Goal: Check status: Check status

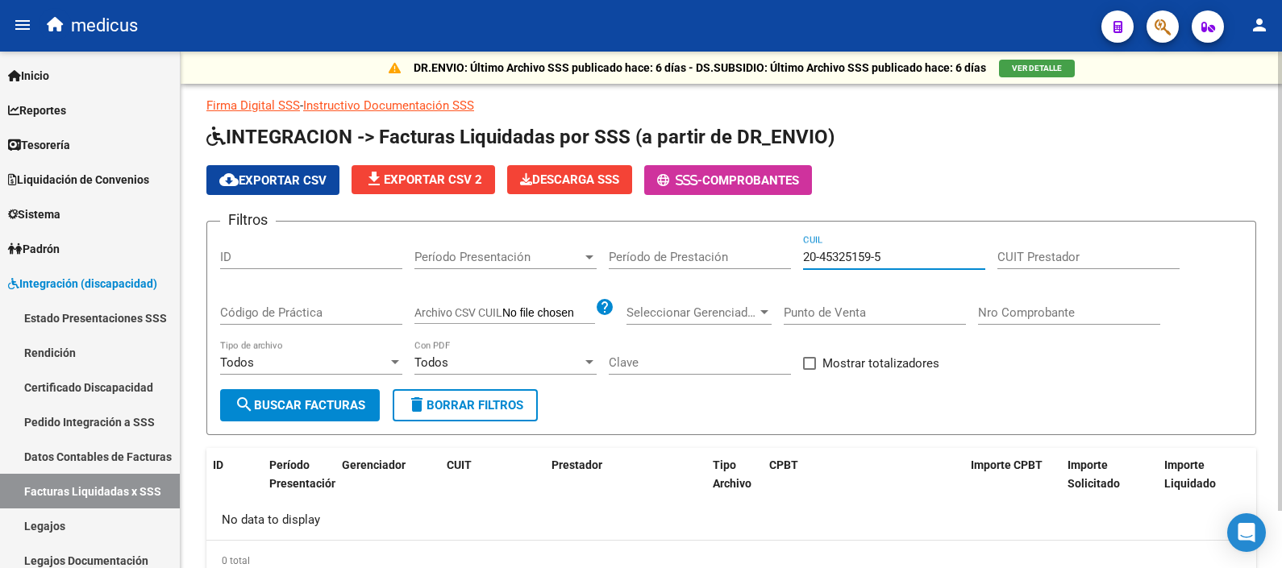
scroll to position [64, 0]
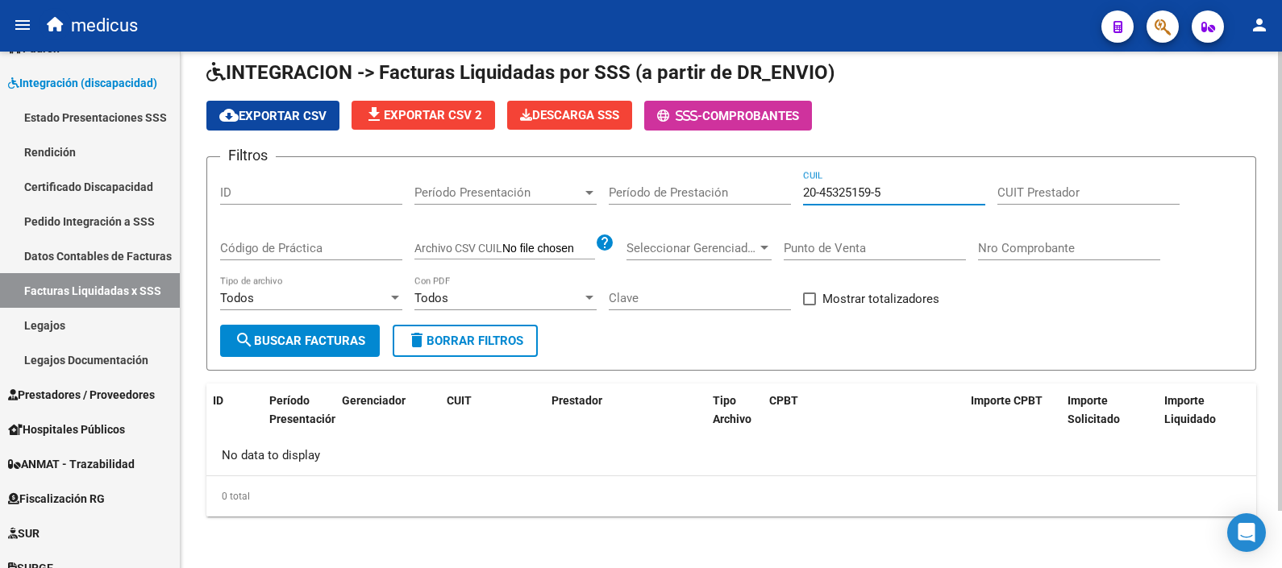
drag, startPoint x: 898, startPoint y: 190, endPoint x: 759, endPoint y: 200, distance: 139.0
click at [759, 200] on div "Filtros ID Período Presentación Período Presentación Período de Prestación 20-4…" at bounding box center [731, 247] width 1022 height 155
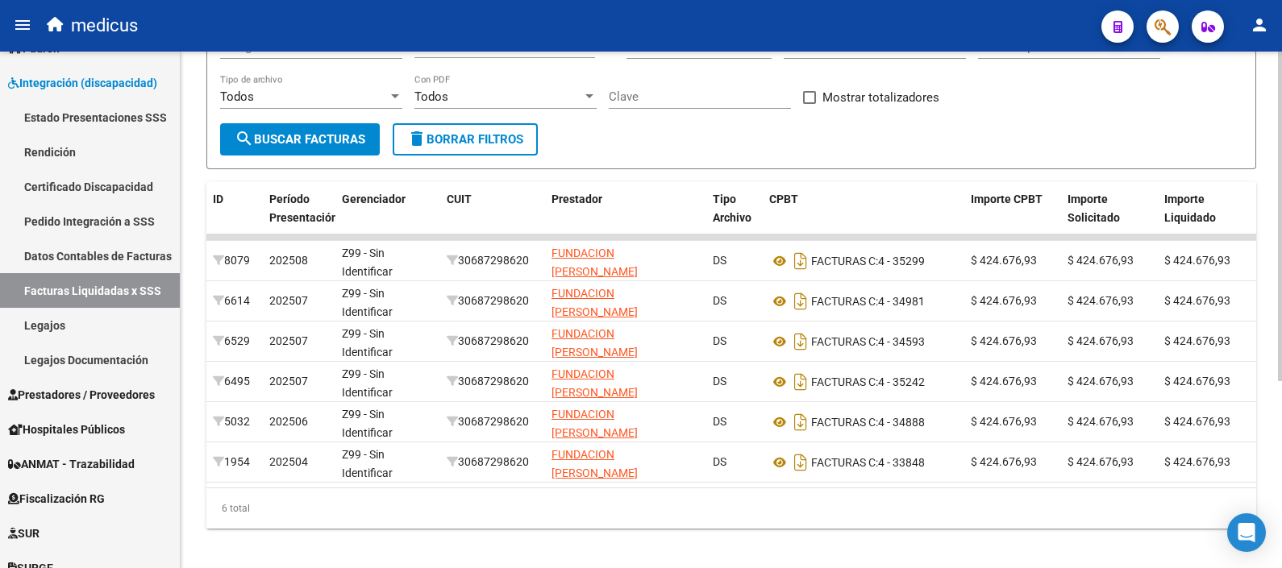
scroll to position [0, 0]
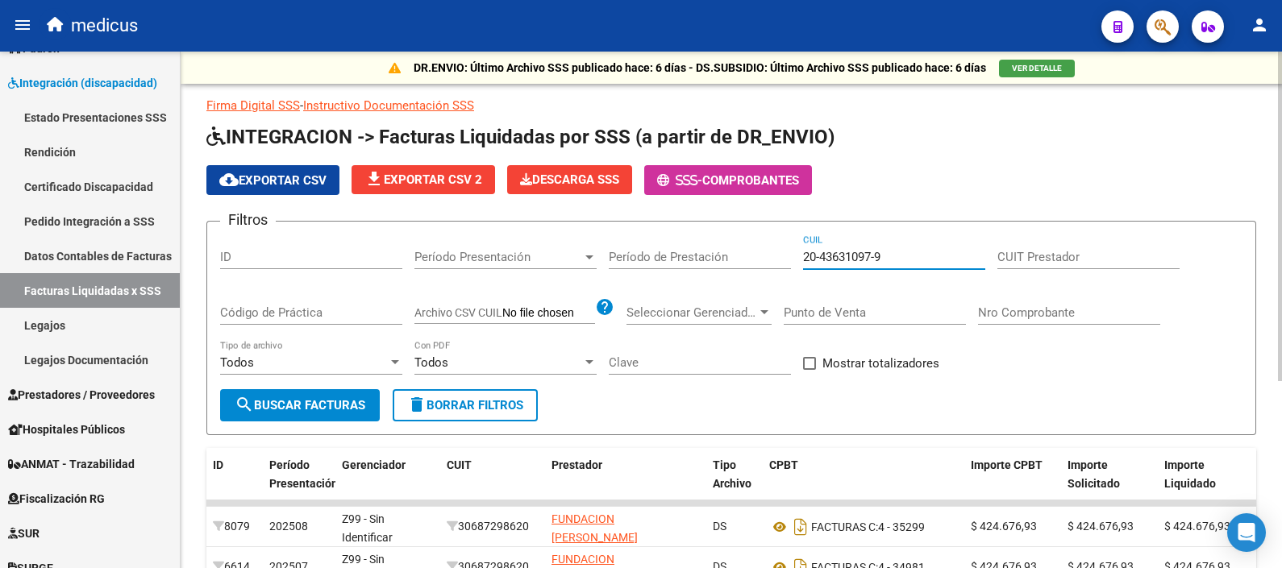
drag, startPoint x: 909, startPoint y: 254, endPoint x: 717, endPoint y: 262, distance: 192.0
click at [717, 262] on div "Filtros ID Período Presentación Período Presentación Período de Prestación 20-4…" at bounding box center [731, 312] width 1022 height 155
paste input "3-46287810"
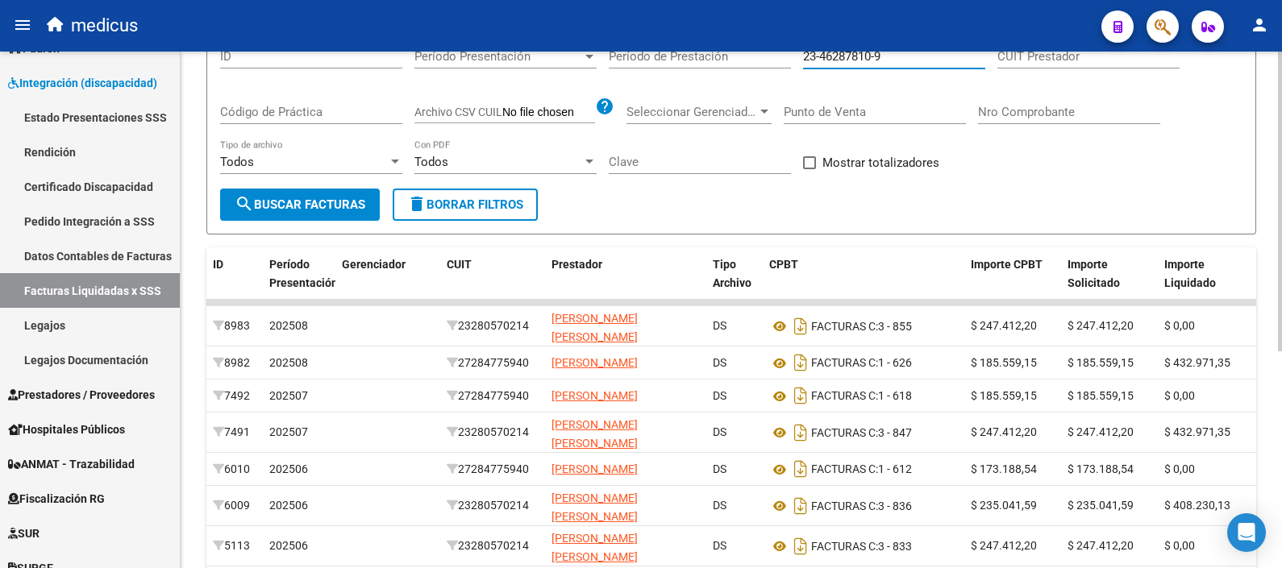
scroll to position [100, 0]
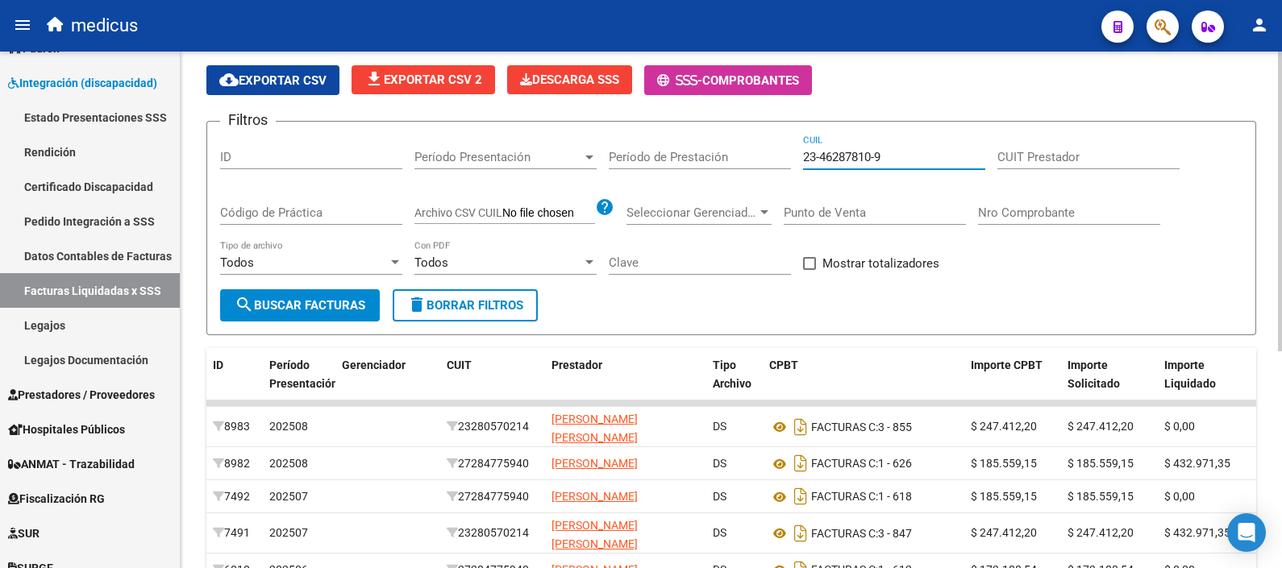
drag, startPoint x: 911, startPoint y: 153, endPoint x: 713, endPoint y: 149, distance: 197.5
click at [713, 149] on div "Filtros ID Período Presentación Período Presentación Período de Prestación 23-4…" at bounding box center [731, 212] width 1022 height 155
paste input "7-40511832-2"
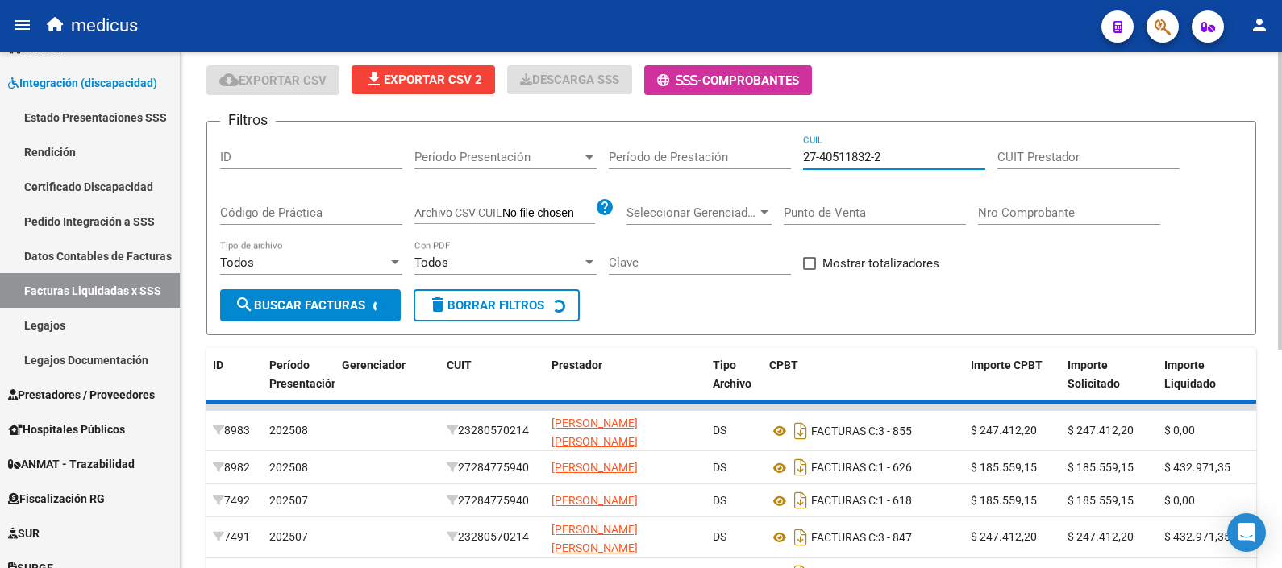
scroll to position [64, 0]
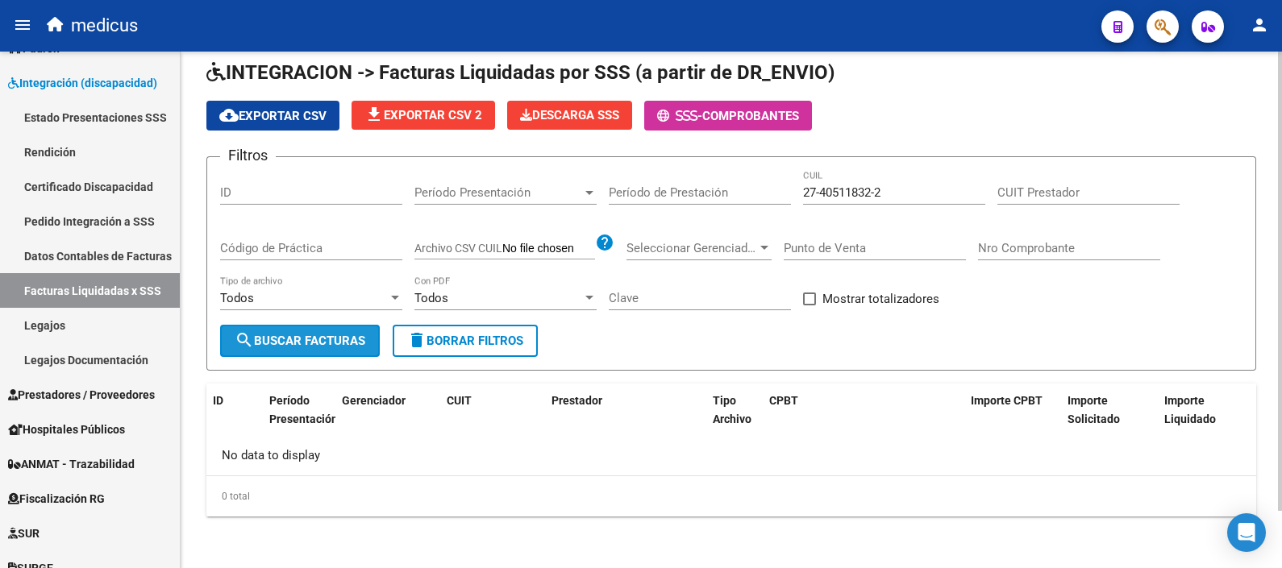
click at [325, 339] on span "search Buscar Facturas" at bounding box center [300, 341] width 131 height 15
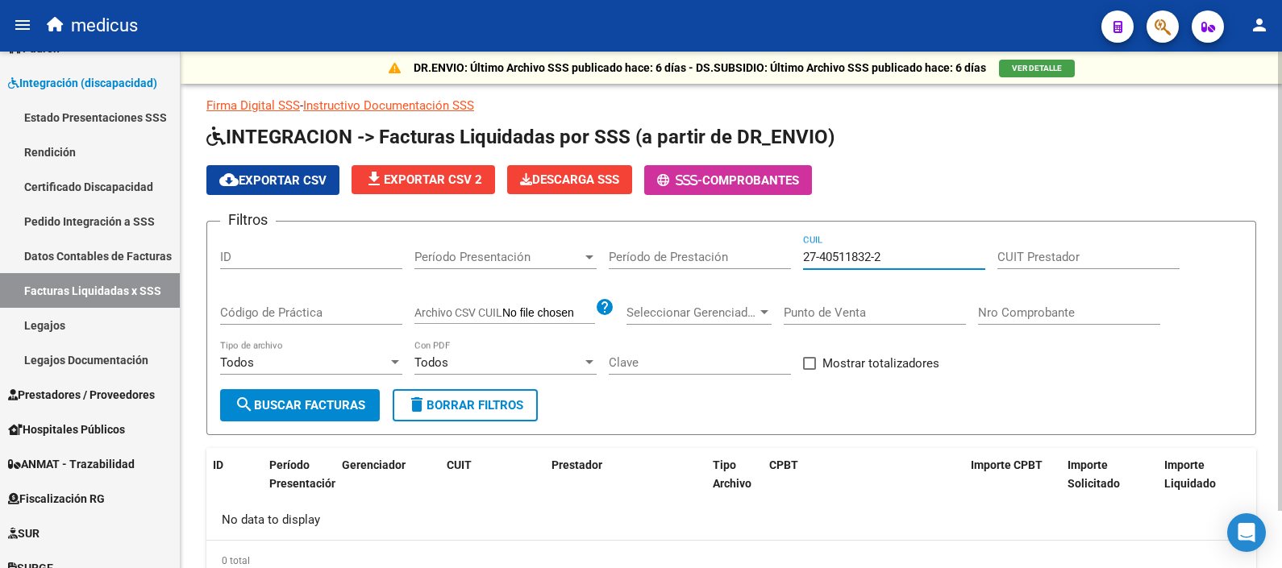
click at [913, 254] on input "27-40511832-2" at bounding box center [894, 257] width 182 height 15
drag, startPoint x: 913, startPoint y: 254, endPoint x: 734, endPoint y: 253, distance: 179.0
click at [734, 253] on div "Filtros ID Período Presentación Período Presentación Período de Prestación 27-4…" at bounding box center [731, 312] width 1022 height 155
paste input
type input "27-40511832-2"
